Goal: Task Accomplishment & Management: Use online tool/utility

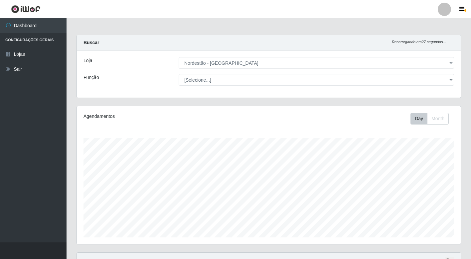
select select "454"
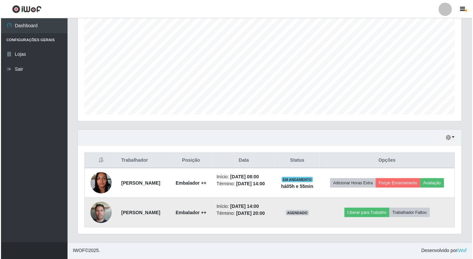
scroll to position [138, 383]
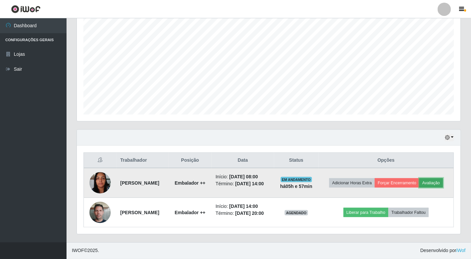
click at [419, 179] on button "Avaliação" at bounding box center [431, 182] width 24 height 9
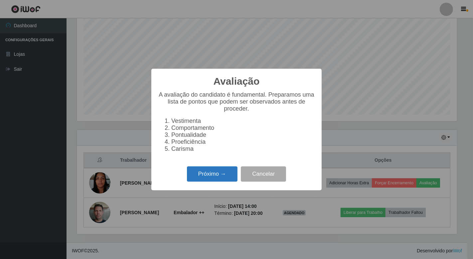
click at [235, 176] on button "Próximo →" at bounding box center [212, 174] width 51 height 16
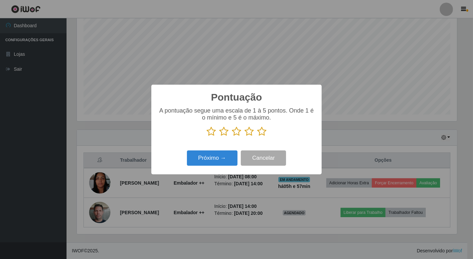
click at [263, 131] on icon at bounding box center [261, 132] width 9 height 10
click at [257, 137] on input "radio" at bounding box center [257, 137] width 0 height 0
click at [218, 159] on button "Próximo →" at bounding box center [212, 159] width 51 height 16
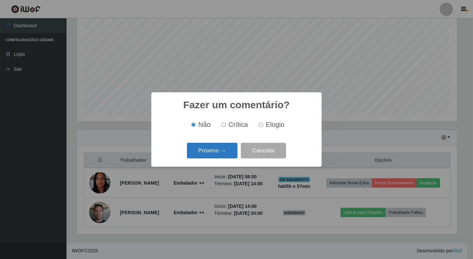
click at [220, 148] on button "Próximo →" at bounding box center [212, 151] width 51 height 16
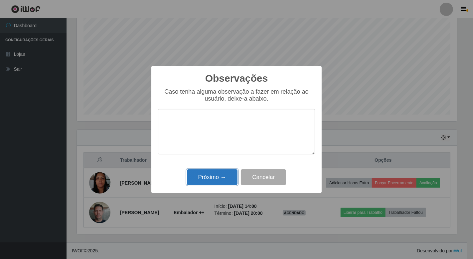
click at [221, 174] on button "Próximo →" at bounding box center [212, 177] width 51 height 16
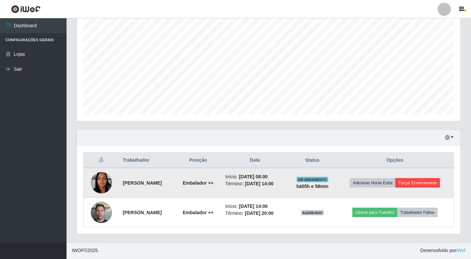
scroll to position [123, 0]
click at [413, 181] on button "Forçar Encerramento" at bounding box center [417, 182] width 45 height 9
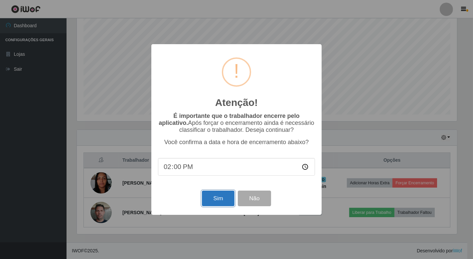
click at [222, 200] on button "Sim" at bounding box center [218, 199] width 32 height 16
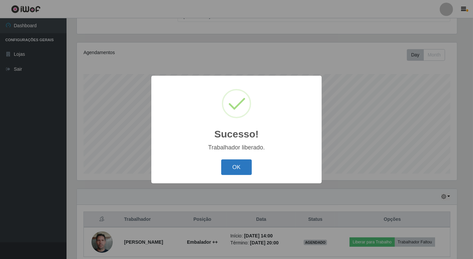
click at [240, 168] on button "OK" at bounding box center [236, 168] width 31 height 16
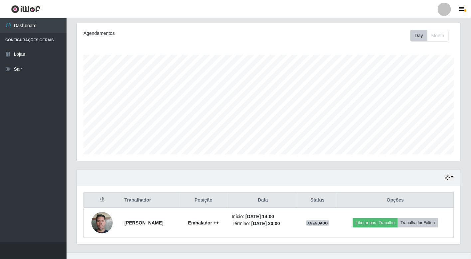
scroll to position [93, 0]
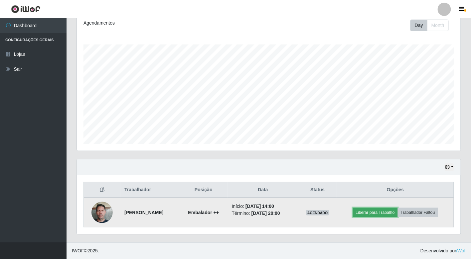
click at [376, 214] on button "Liberar para Trabalho" at bounding box center [375, 212] width 45 height 9
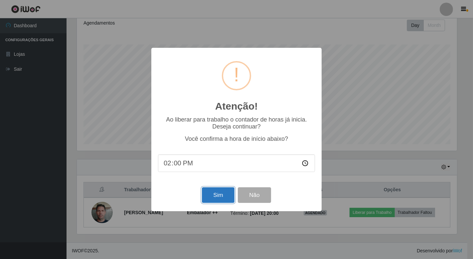
click at [227, 195] on button "Sim" at bounding box center [218, 195] width 32 height 16
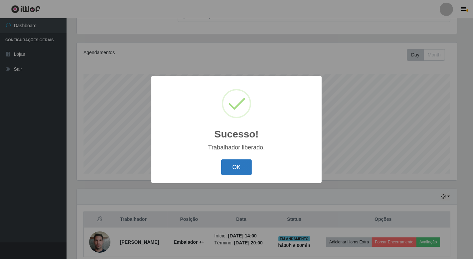
click at [243, 168] on button "OK" at bounding box center [236, 168] width 31 height 16
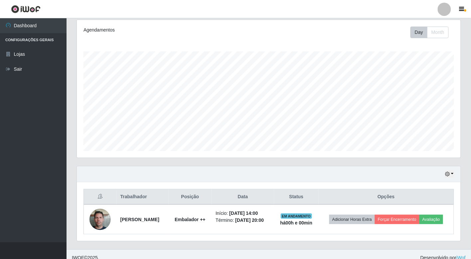
scroll to position [98, 0]
